Goal: Navigation & Orientation: Find specific page/section

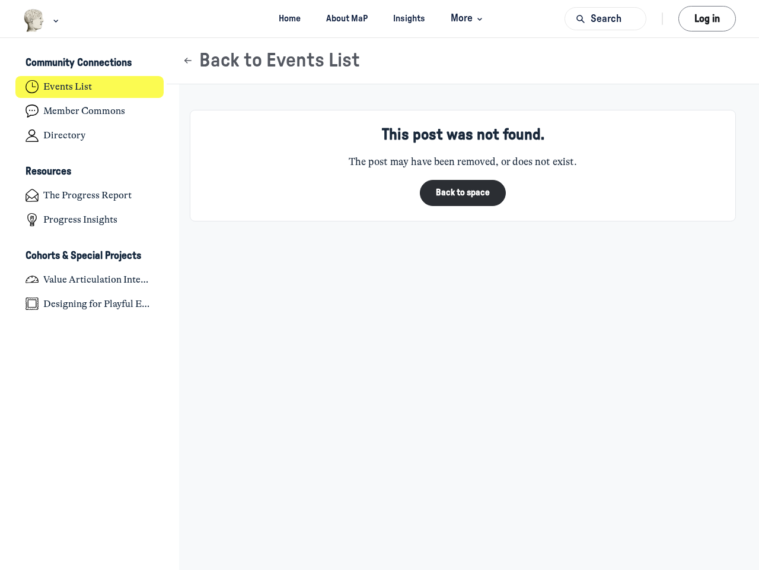
scroll to position [3894, 2332]
